Goal: Transaction & Acquisition: Purchase product/service

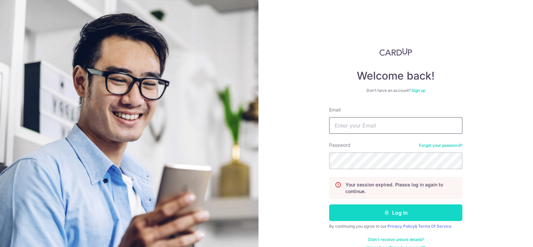
type input "[EMAIL_ADDRESS][DOMAIN_NAME]"
click at [393, 214] on button "Log in" at bounding box center [395, 212] width 133 height 17
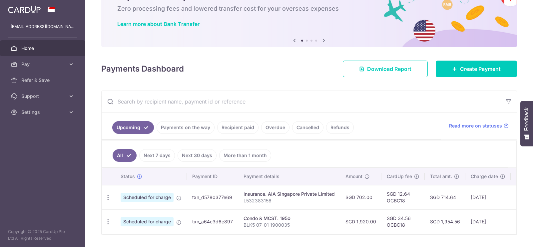
scroll to position [60, 0]
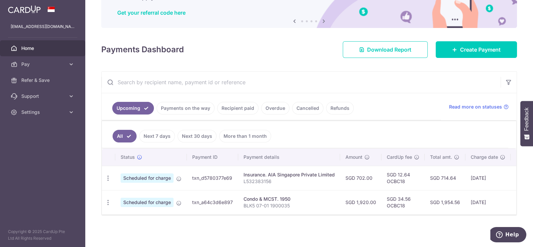
click at [193, 105] on link "Payments on the way" at bounding box center [185, 108] width 58 height 13
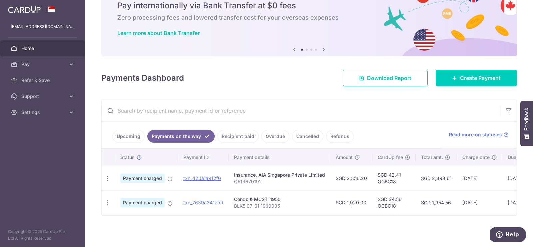
scroll to position [0, 73]
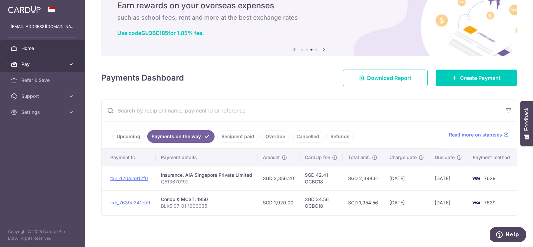
click at [70, 66] on icon at bounding box center [71, 64] width 7 height 7
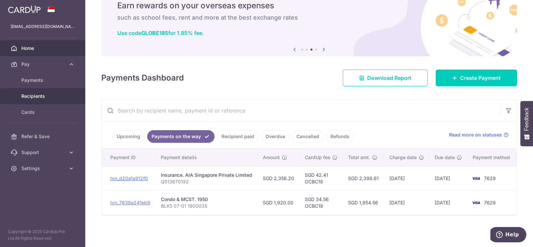
click at [64, 94] on span "Recipients" at bounding box center [43, 96] width 44 height 7
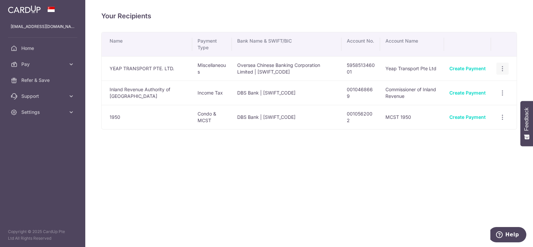
click at [503, 65] on icon "button" at bounding box center [502, 68] width 7 height 7
click at [470, 87] on span "View/Edit" at bounding box center [479, 87] width 45 height 8
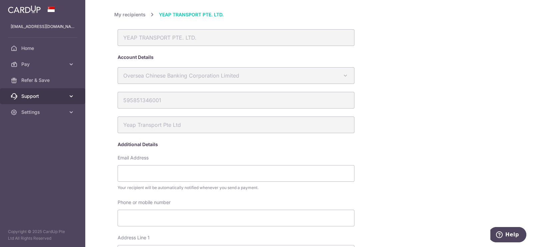
click at [72, 95] on icon at bounding box center [71, 96] width 7 height 7
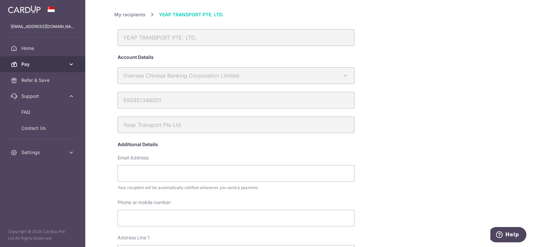
click at [72, 62] on icon at bounding box center [71, 64] width 7 height 7
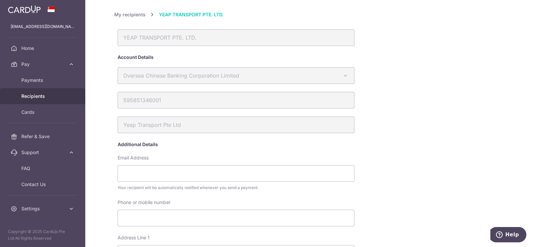
click at [68, 95] on link "Recipients" at bounding box center [42, 96] width 85 height 16
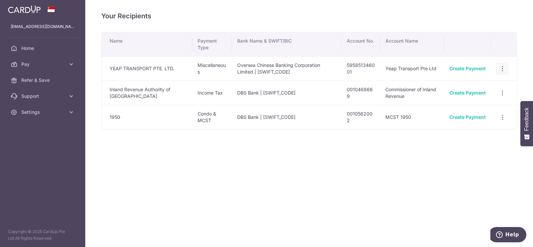
click at [503, 69] on icon "button" at bounding box center [502, 68] width 7 height 7
click at [475, 87] on span "View/Edit" at bounding box center [479, 87] width 45 height 8
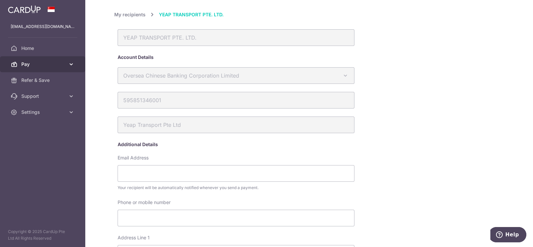
click at [72, 62] on icon at bounding box center [71, 64] width 7 height 7
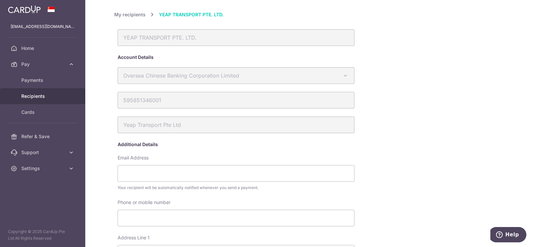
click at [55, 94] on span "Recipients" at bounding box center [43, 96] width 44 height 7
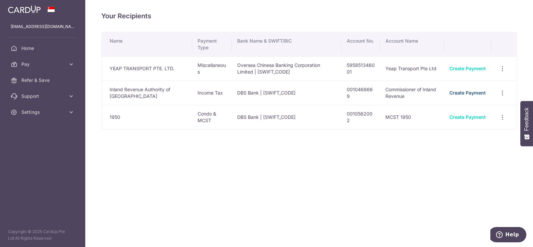
click at [469, 91] on link "Create Payment" at bounding box center [467, 93] width 36 height 6
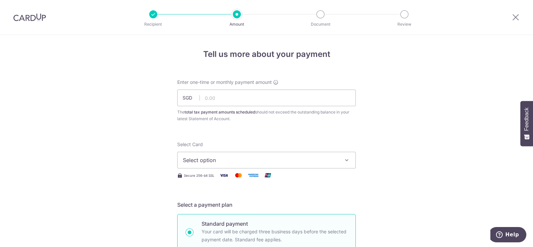
click at [343, 158] on icon "button" at bounding box center [346, 160] width 7 height 7
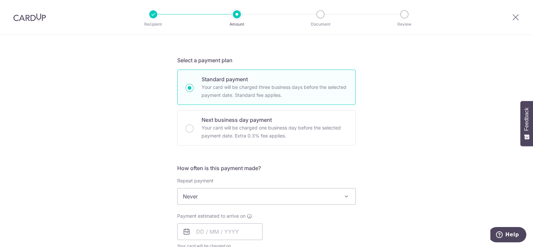
scroll to position [144, 0]
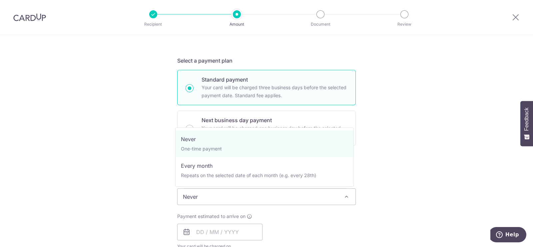
click at [342, 197] on span at bounding box center [346, 197] width 8 height 8
click at [451, 151] on div "Tell us more about your payment Enter one-time or monthly payment amount SGD Th…" at bounding box center [266, 200] width 533 height 618
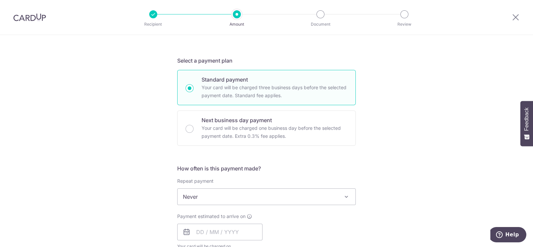
click at [320, 17] on div at bounding box center [320, 14] width 8 height 8
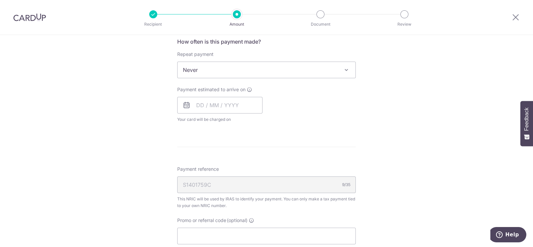
scroll to position [292, 0]
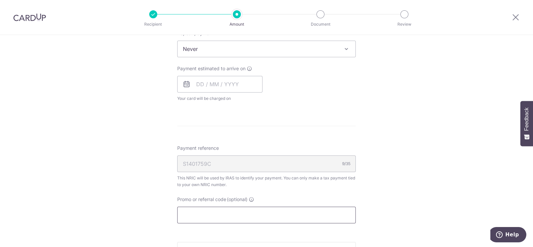
click at [253, 217] on input "Promo or referral code (optional)" at bounding box center [266, 215] width 178 height 17
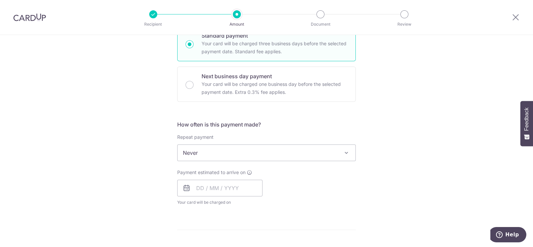
scroll to position [187, 0]
